Goal: Task Accomplishment & Management: Use online tool/utility

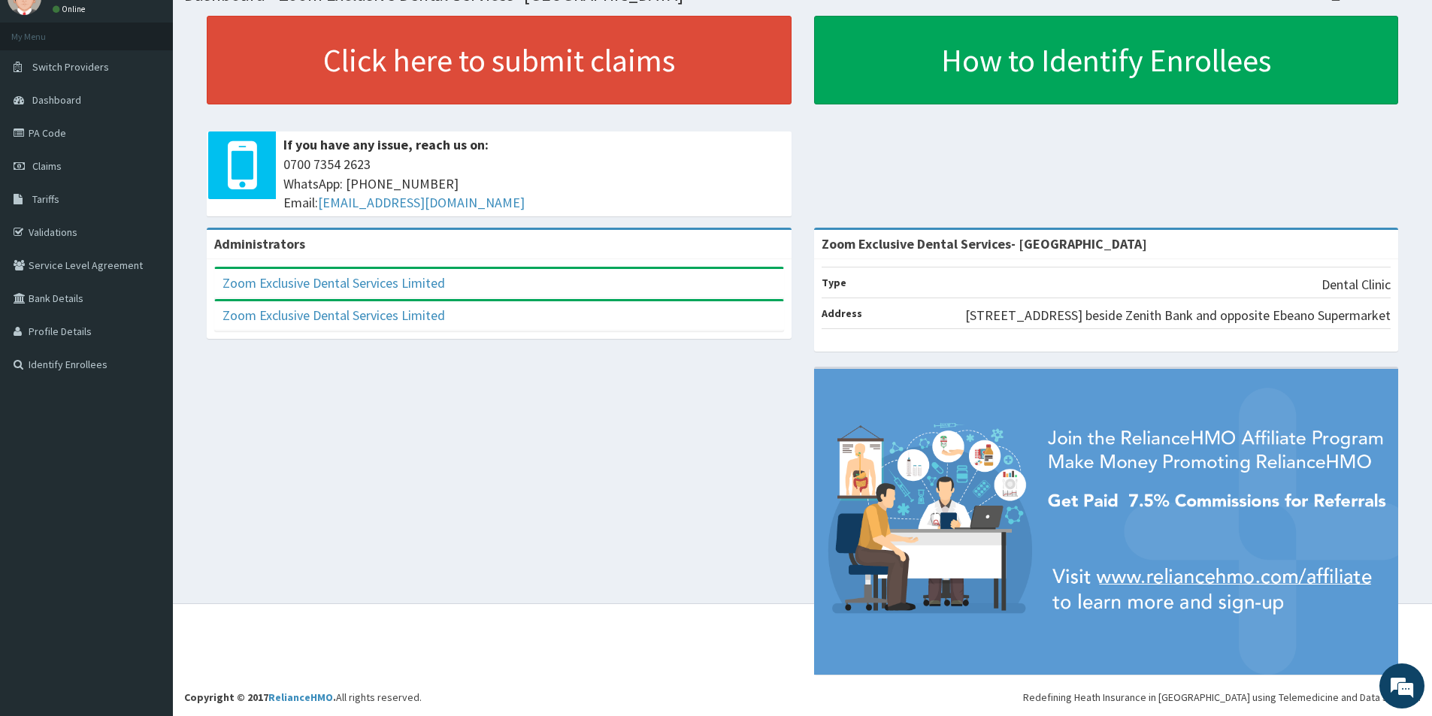
scroll to position [86, 0]
click at [52, 93] on span "Dashboard" at bounding box center [56, 100] width 49 height 14
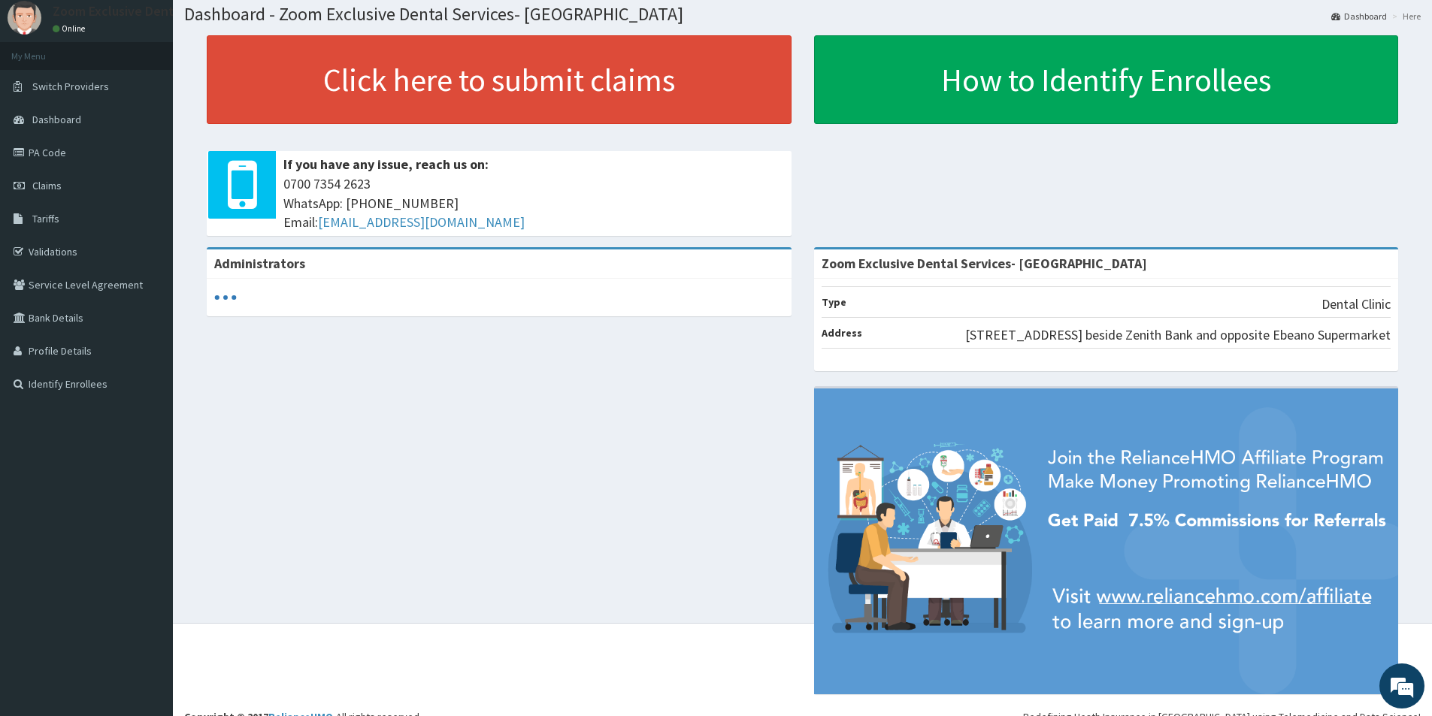
scroll to position [86, 0]
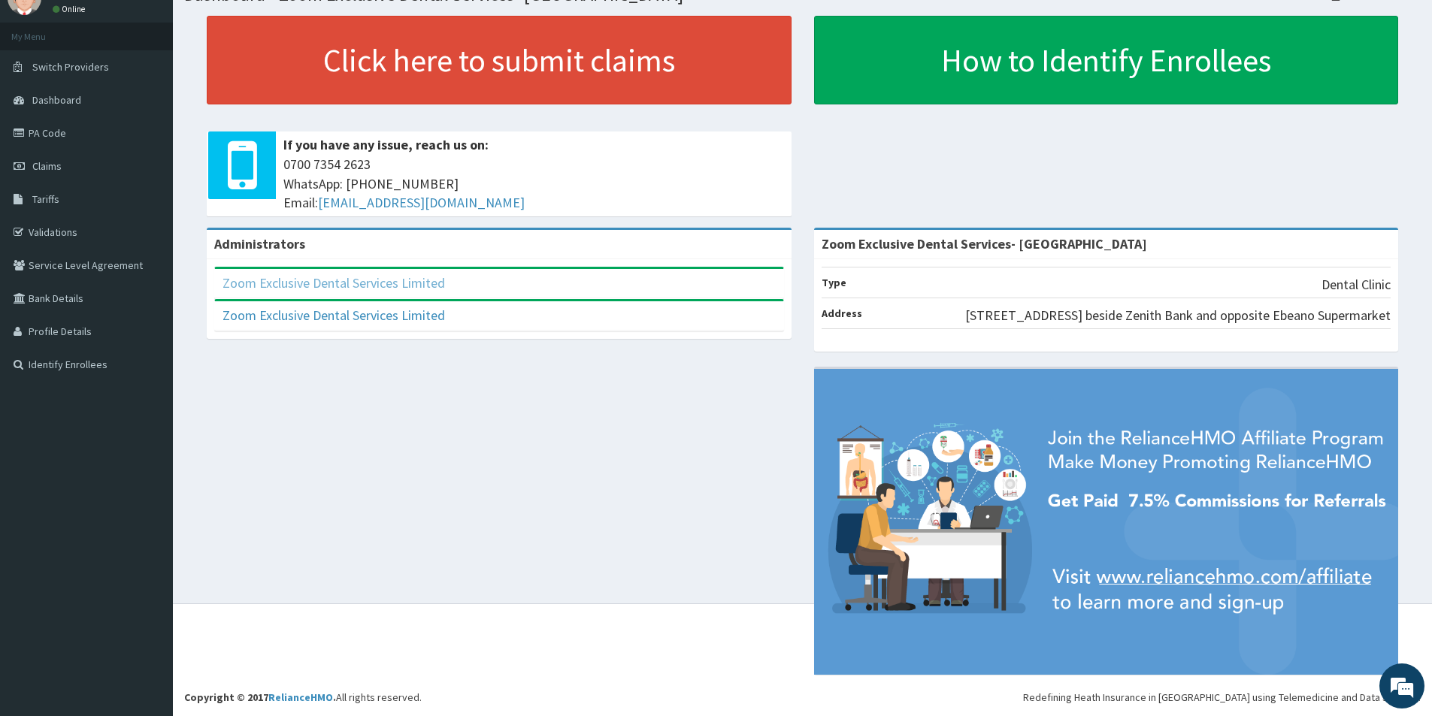
click at [391, 274] on link "Zoom Exclusive Dental Services Limited" at bounding box center [333, 282] width 222 height 17
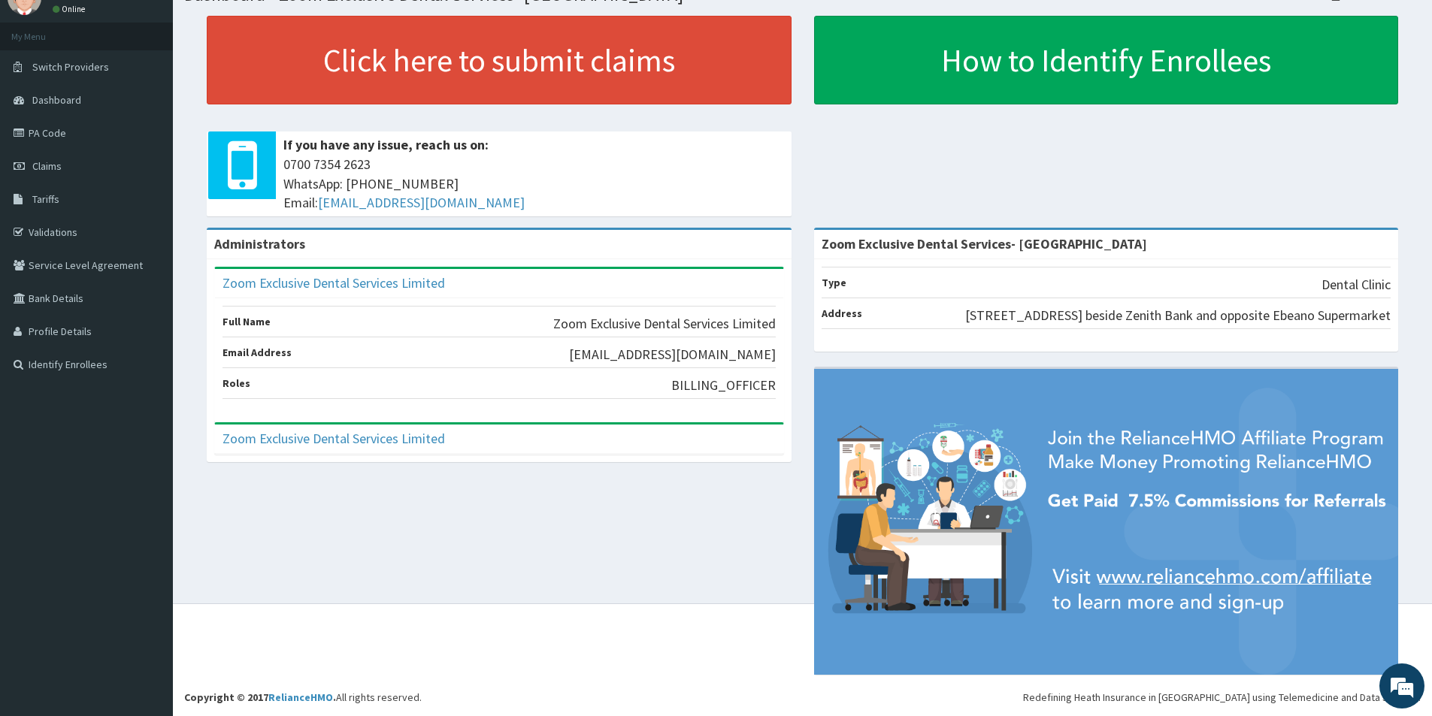
click at [392, 541] on div "Administrators Zoom Exclusive Dental Services Limited Full Name Zoom Exclusive …" at bounding box center [802, 459] width 1236 height 462
click at [63, 217] on link "Validations" at bounding box center [86, 232] width 173 height 33
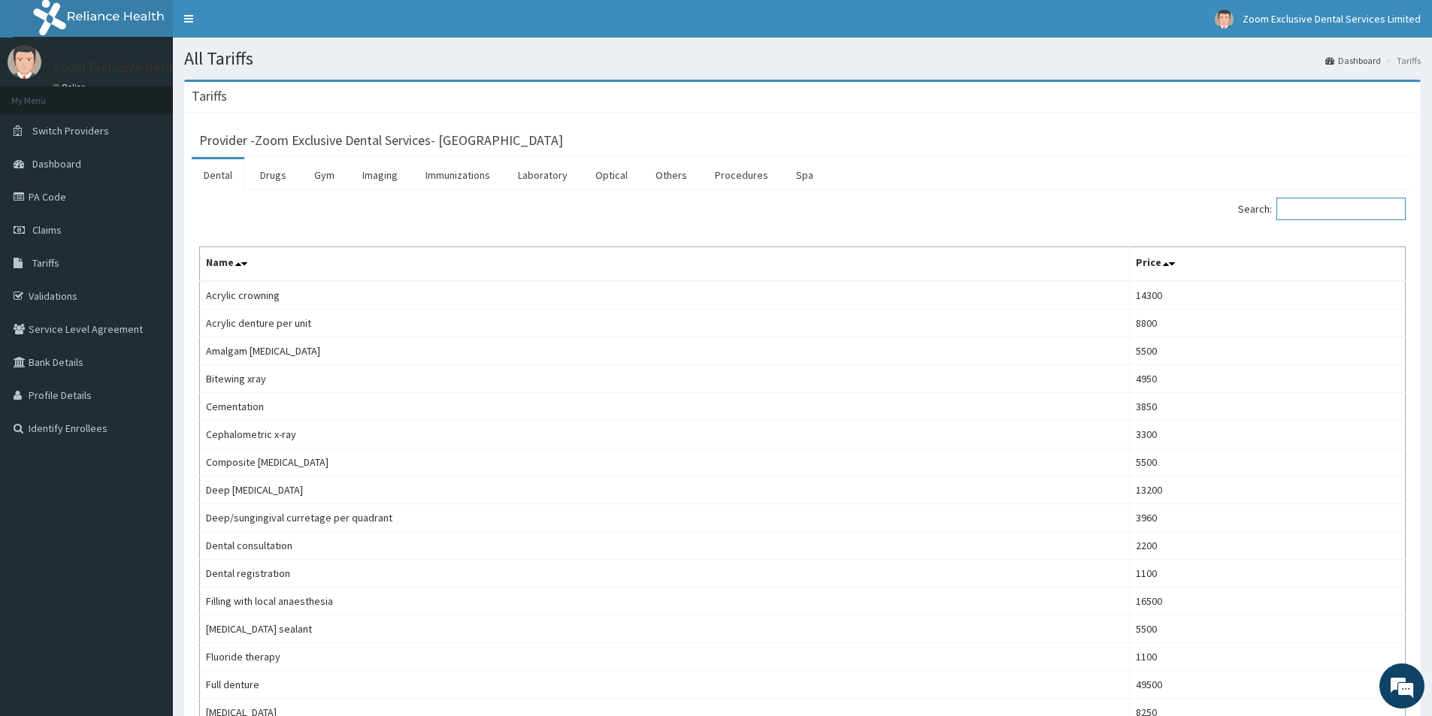
click at [1294, 210] on input "Search:" at bounding box center [1340, 209] width 129 height 23
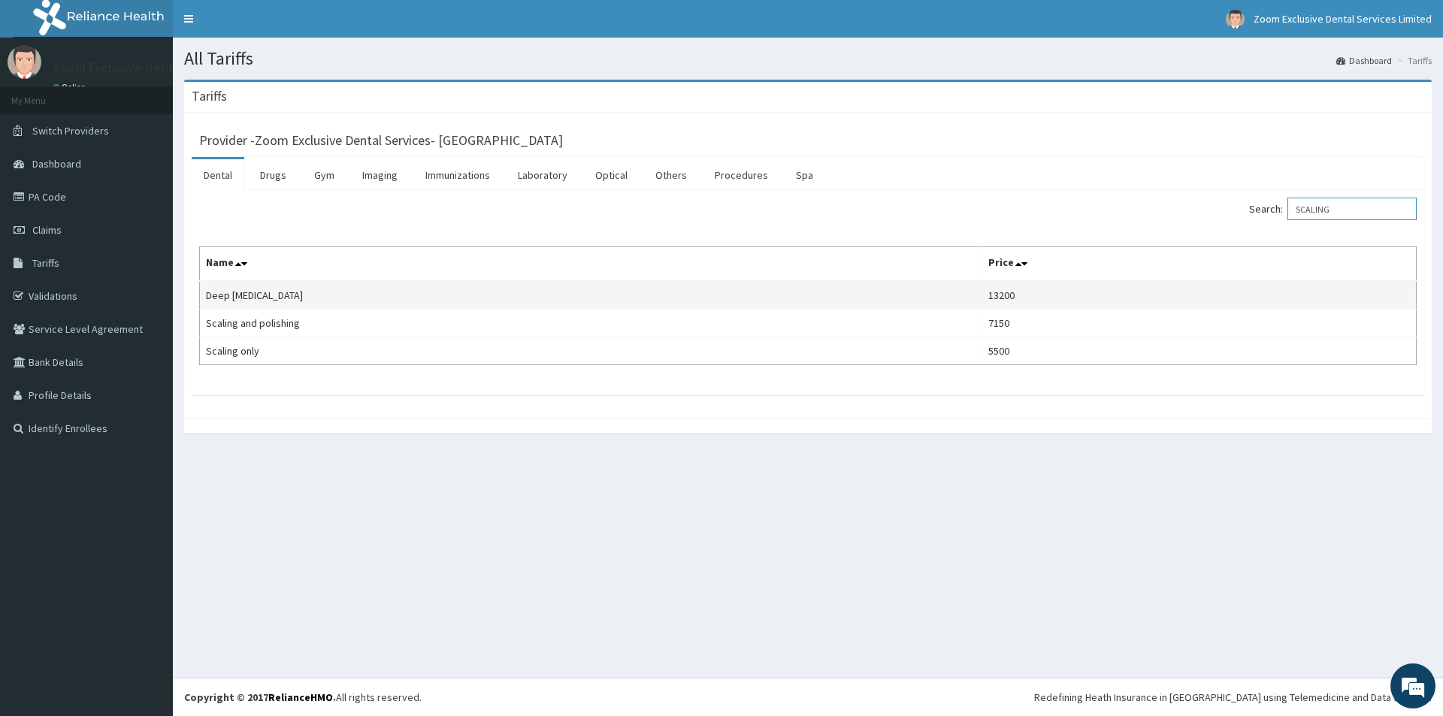
type input "SCALING"
click at [1106, 292] on td "13200" at bounding box center [1199, 295] width 434 height 29
click at [1122, 299] on td "13200" at bounding box center [1199, 295] width 434 height 29
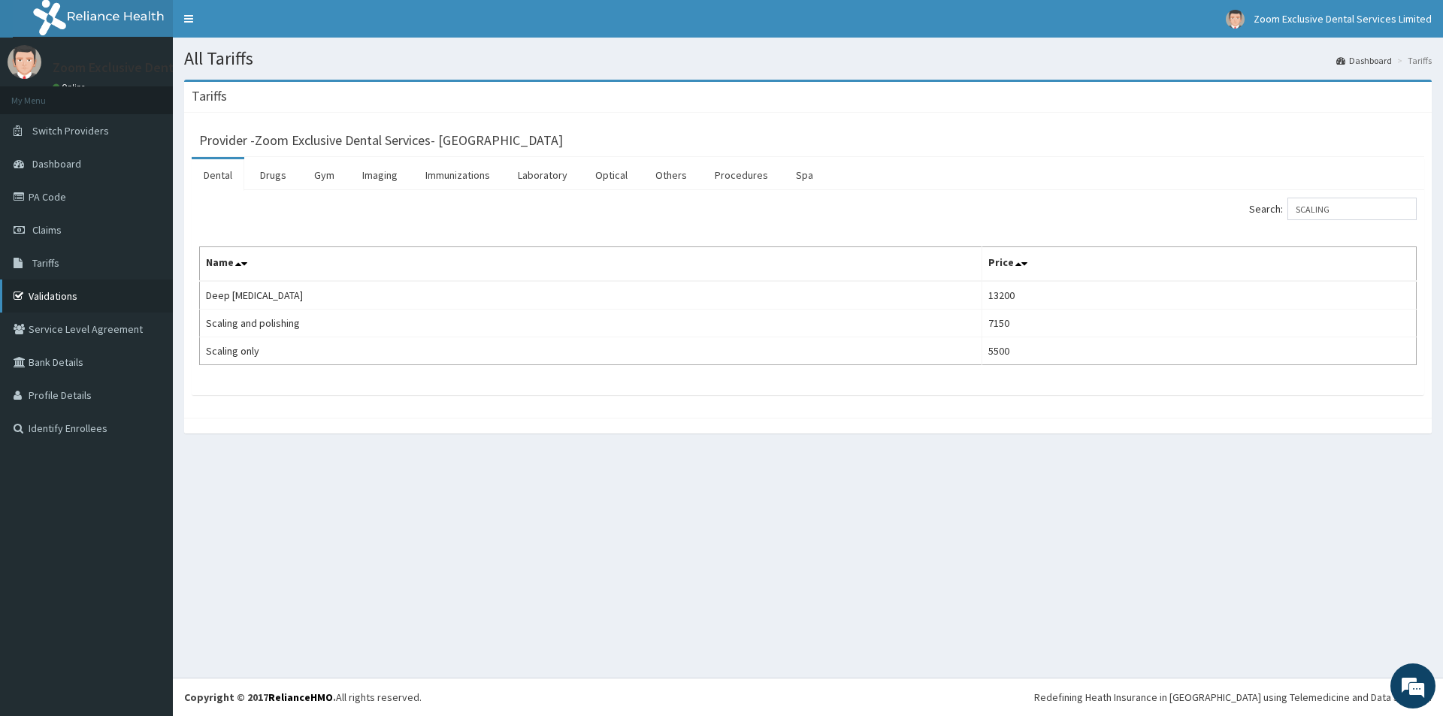
click at [64, 296] on link "Validations" at bounding box center [86, 296] width 173 height 33
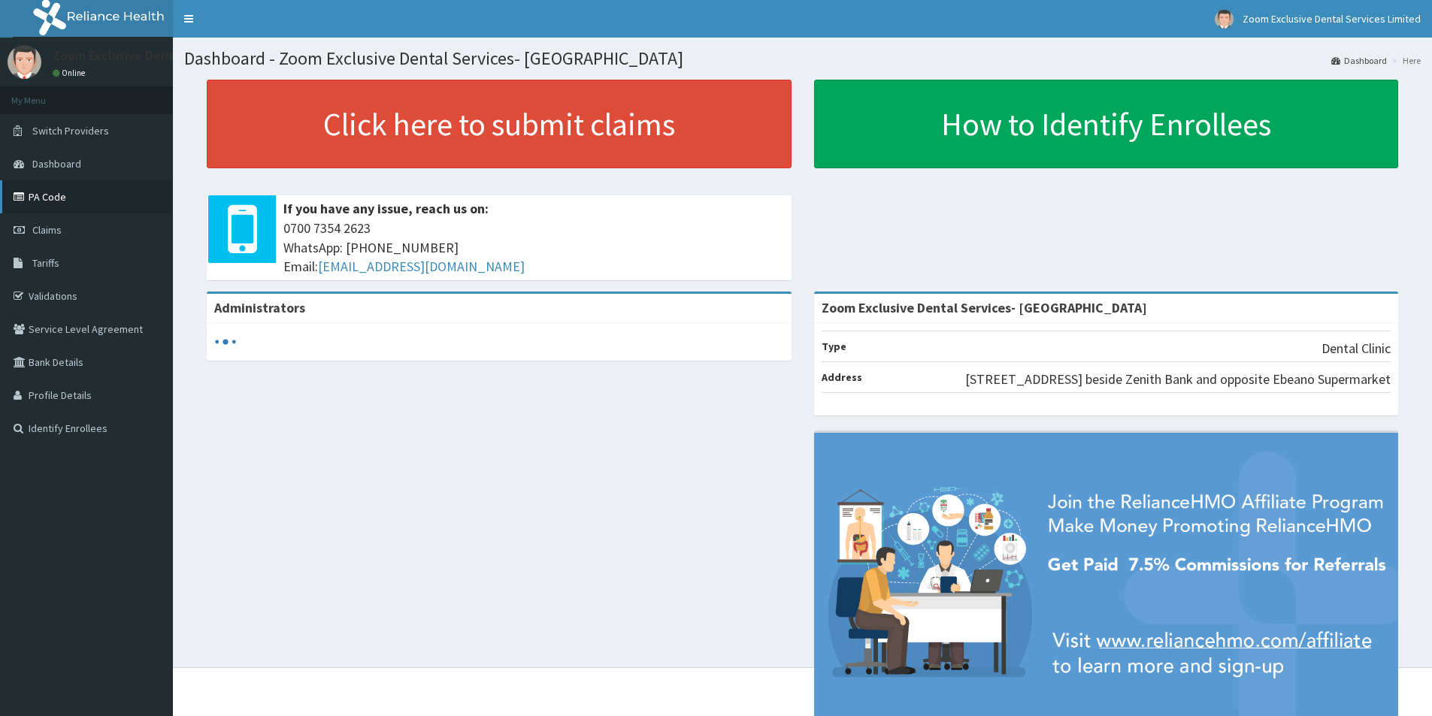
click at [31, 196] on link "PA Code" at bounding box center [86, 196] width 173 height 33
